Goal: Task Accomplishment & Management: Use online tool/utility

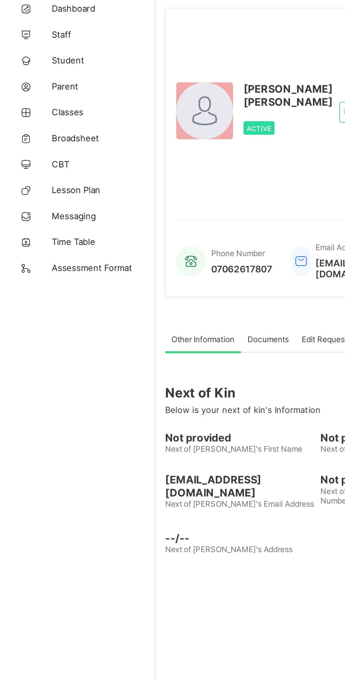
click at [32, 100] on span "Classes" at bounding box center [56, 99] width 56 height 6
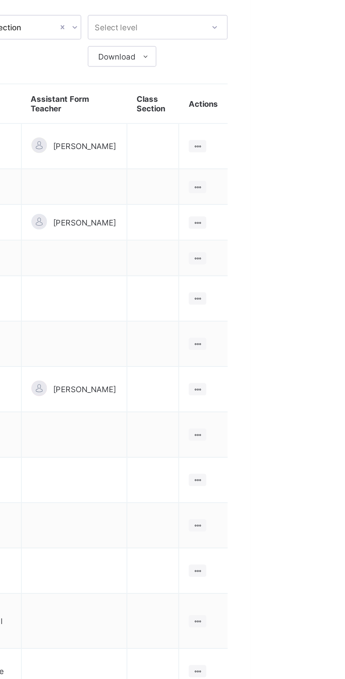
click at [0, 0] on ul "View Class Assign form Teacher" at bounding box center [0, 0] width 0 height 0
click at [0, 0] on div "View Class" at bounding box center [0, 0] width 0 height 0
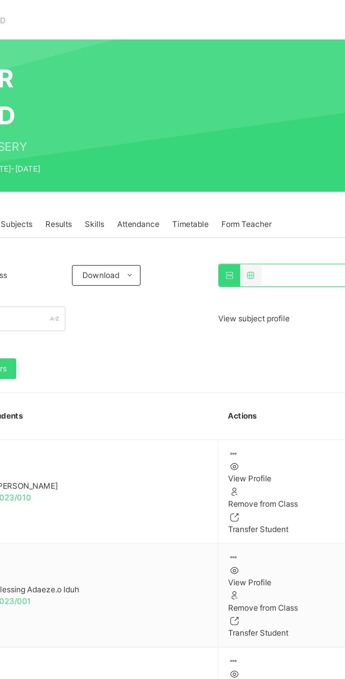
click at [263, 162] on span "Form Teacher" at bounding box center [271, 159] width 27 height 6
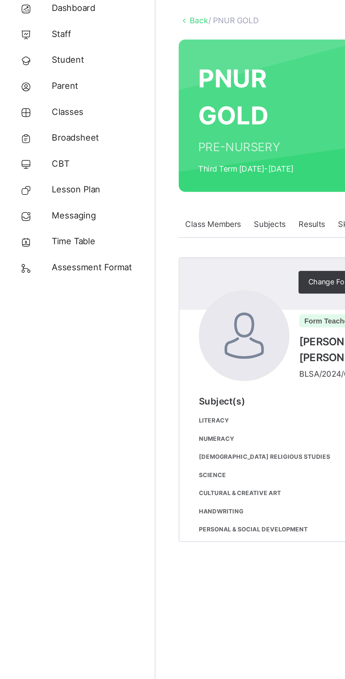
click at [32, 58] on span "Staff" at bounding box center [56, 56] width 56 height 7
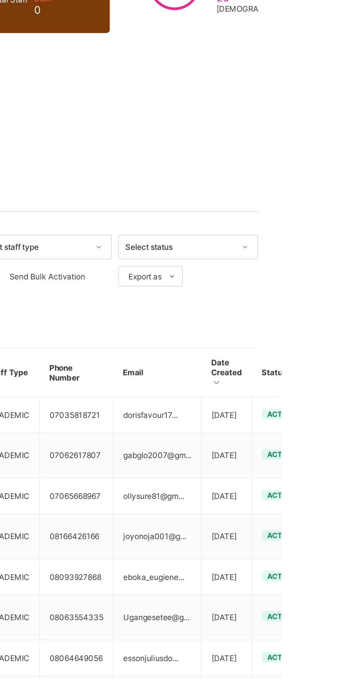
click at [0, 0] on ul "View Profile Edit Staff Reset Password Resend Activation Link Change Email Dele…" at bounding box center [0, 0] width 0 height 0
click at [0, 0] on icon at bounding box center [0, 0] width 0 height 0
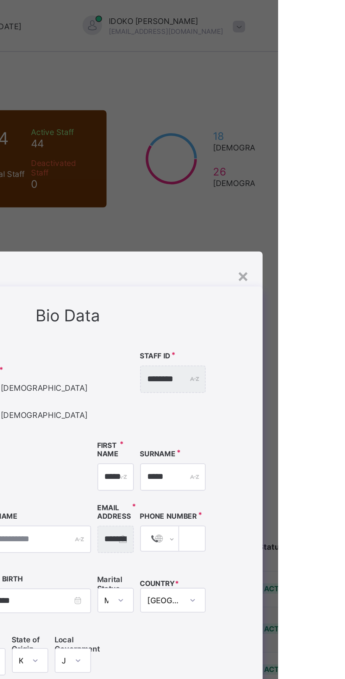
click at [337, 216] on div "**********" at bounding box center [173, 333] width 328 height 355
click at [330, 156] on div "×" at bounding box center [326, 150] width 7 height 12
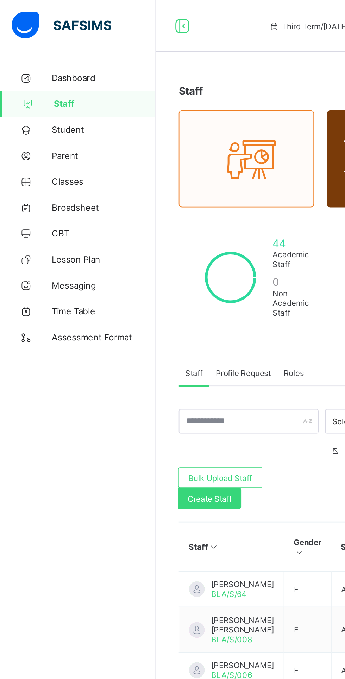
click at [30, 101] on span "Classes" at bounding box center [56, 99] width 56 height 6
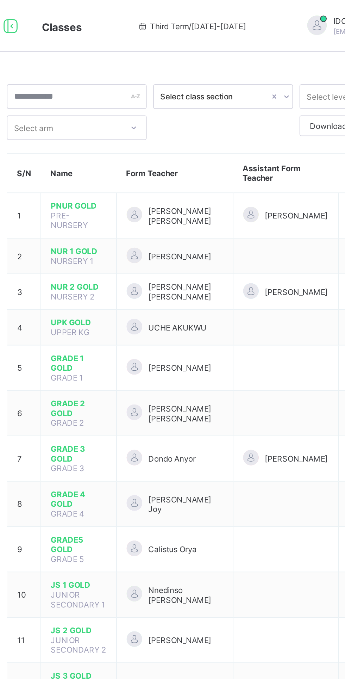
click at [190, 112] on span "[PERSON_NAME] [PERSON_NAME]" at bounding box center [194, 117] width 41 height 11
click at [185, 116] on span "[PERSON_NAME] [PERSON_NAME]" at bounding box center [194, 117] width 41 height 11
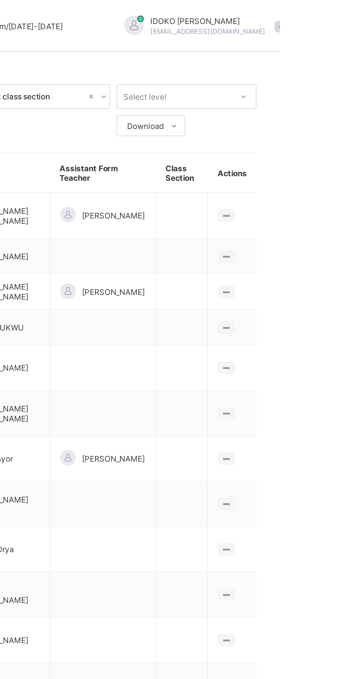
click at [0, 0] on ul "View Class Assign form Teacher" at bounding box center [0, 0] width 0 height 0
click at [0, 0] on div "Assign form Teacher" at bounding box center [0, 0] width 0 height 0
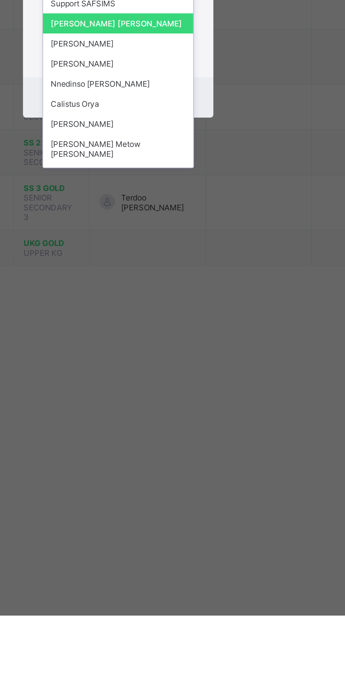
click at [170, 374] on div "OFFOR DORIS" at bounding box center [173, 368] width 82 height 11
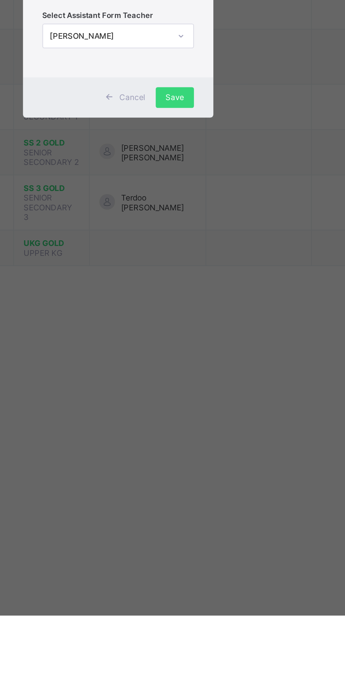
click at [209, 400] on span "Save" at bounding box center [203, 397] width 10 height 5
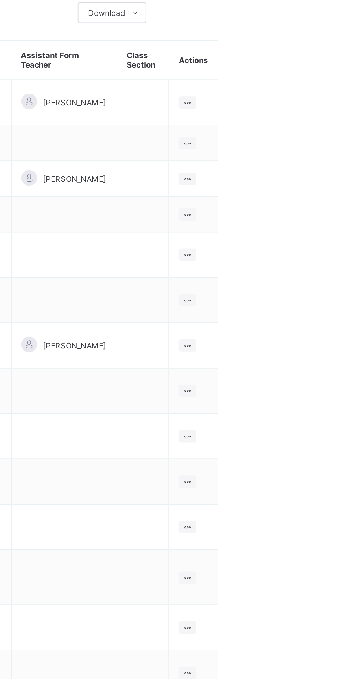
click at [0, 0] on ul "View Class Assign form Teacher" at bounding box center [0, 0] width 0 height 0
click at [0, 0] on div "Assign form Teacher" at bounding box center [0, 0] width 0 height 0
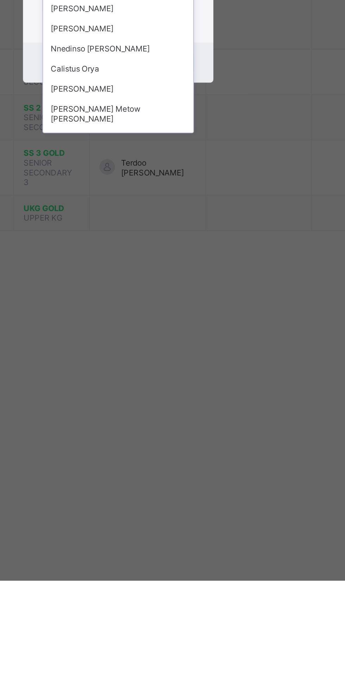
click at [169, 374] on div "OFFOR DORIS" at bounding box center [173, 368] width 82 height 11
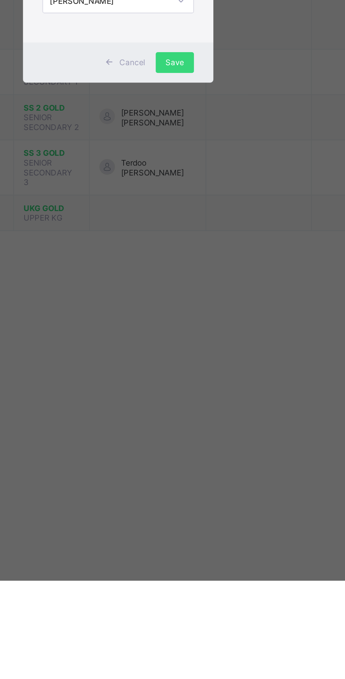
click at [214, 403] on div "Save" at bounding box center [203, 397] width 21 height 11
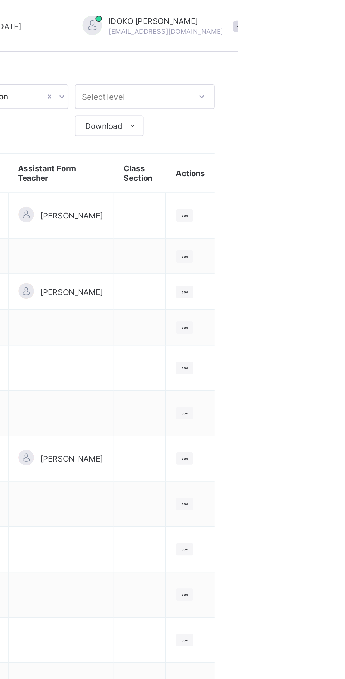
click at [320, 175] on div at bounding box center [317, 178] width 10 height 7
